Goal: Complete application form

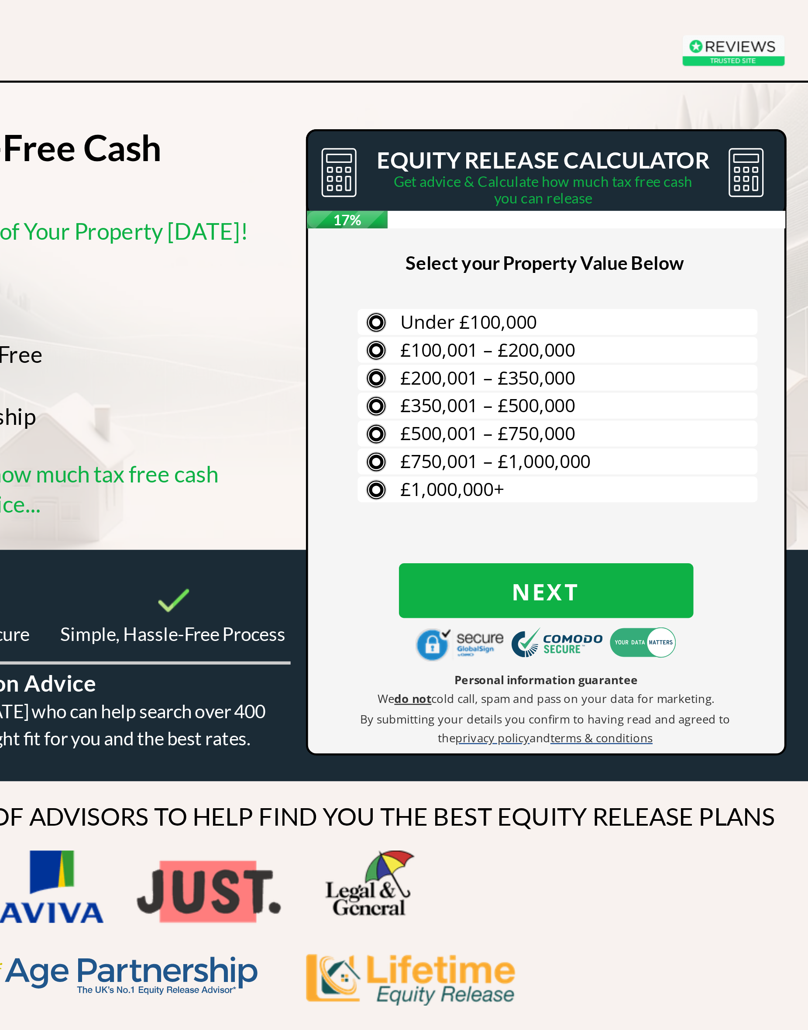
click at [358, 157] on span "£200,001 – £350,000" at bounding box center [512, 159] width 74 height 10
click at [0, 0] on input "£200,001 – £350,000" at bounding box center [0, 0] width 0 height 0
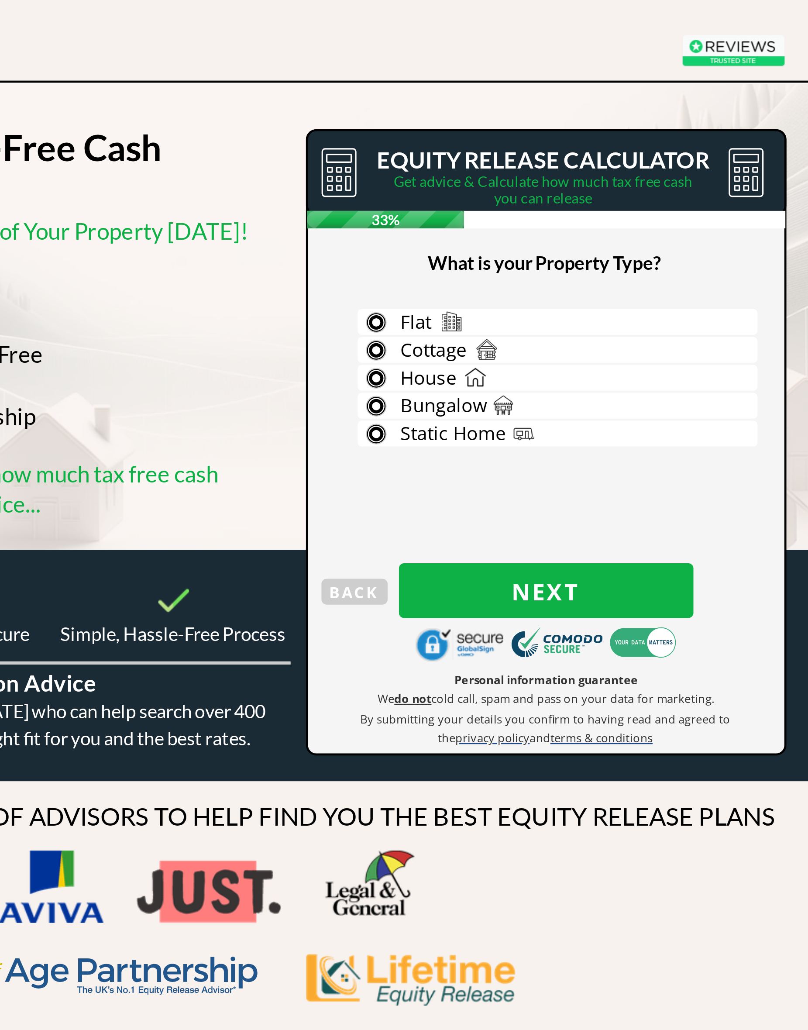
click at [358, 244] on span "Next" at bounding box center [537, 249] width 124 height 11
click at [358, 170] on span "Bungalow" at bounding box center [493, 171] width 37 height 10
click at [0, 0] on input "Bungalow" at bounding box center [0, 0] width 0 height 0
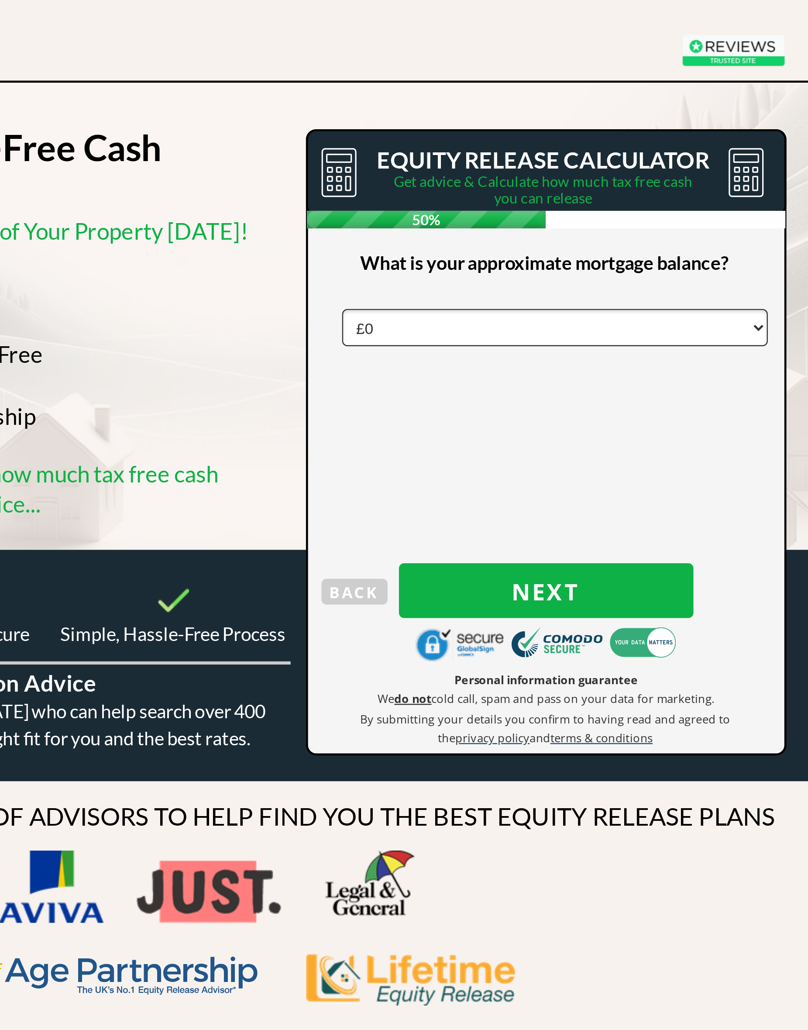
click at [358, 140] on select "£0 £5,000 £10,000 £15,000 £20,000 £25,000 £30,000 £35,000 £40,000 £45,000 £50,0…" at bounding box center [541, 139] width 180 height 16
click at [358, 248] on span "Next" at bounding box center [537, 249] width 124 height 11
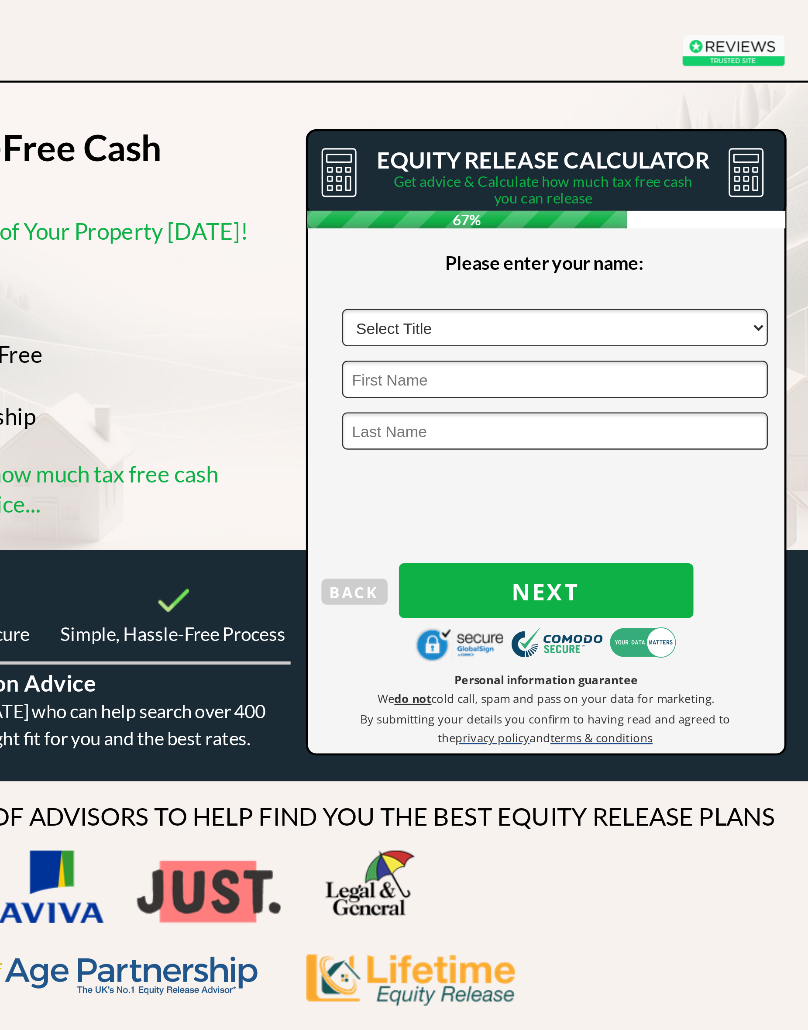
click at [358, 137] on select "Select Title Mr Mrs Ms Miss Dr [PERSON_NAME]" at bounding box center [541, 139] width 180 height 16
select select "Mrs"
click at [358, 159] on input "text" at bounding box center [541, 160] width 180 height 16
click at [358, 156] on input "text" at bounding box center [541, 160] width 180 height 16
type input "[PERSON_NAME]"
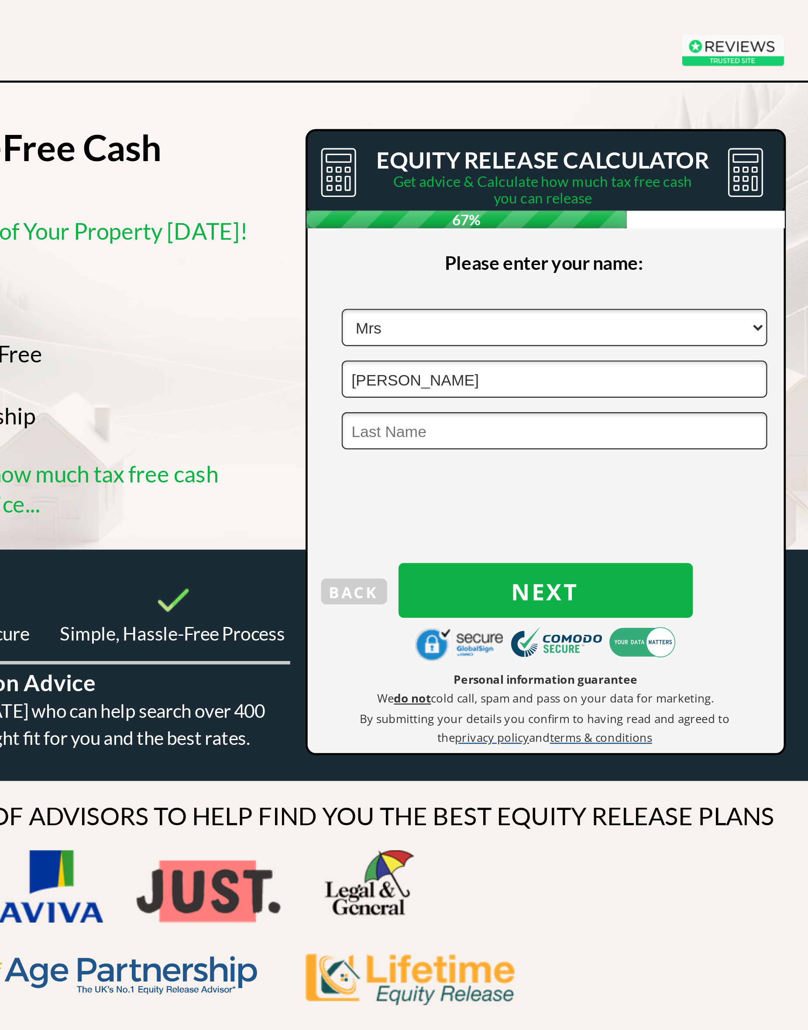
click at [358, 179] on input "text" at bounding box center [541, 182] width 180 height 16
type input "[PERSON_NAME]"
click at [358, 248] on span "Next" at bounding box center [537, 249] width 124 height 11
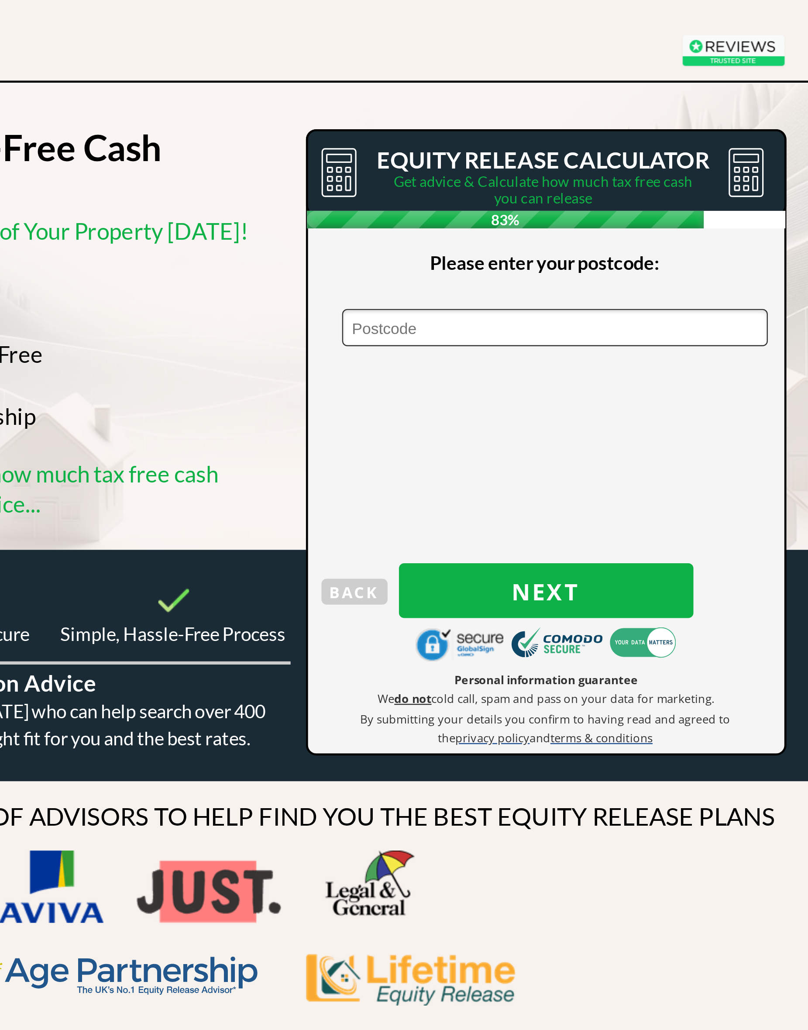
click at [358, 134] on input "text" at bounding box center [541, 139] width 180 height 16
type input "Ne25 9rt"
click at [358, 244] on span "Next" at bounding box center [537, 249] width 124 height 11
